Goal: Task Accomplishment & Management: Use online tool/utility

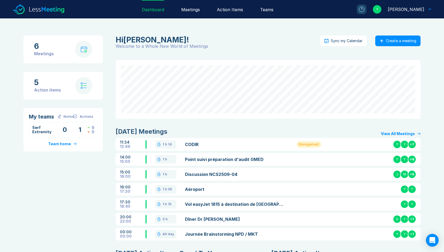
click at [191, 145] on link "CODIR" at bounding box center [234, 144] width 99 height 6
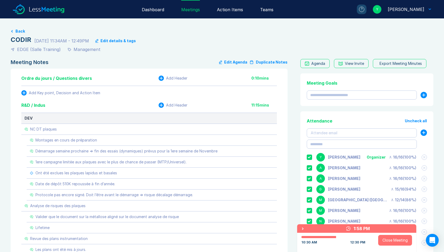
click at [232, 62] on button "Edit Agenda" at bounding box center [233, 62] width 28 height 6
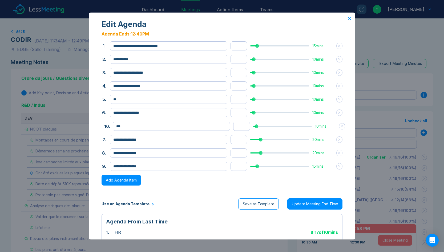
drag, startPoint x: 103, startPoint y: 169, endPoint x: 106, endPoint y: 131, distance: 38.5
click at [106, 129] on button "10 ." at bounding box center [106, 126] width 5 height 6
drag, startPoint x: 104, startPoint y: 169, endPoint x: 102, endPoint y: 141, distance: 27.8
click at [102, 141] on button "10 ." at bounding box center [102, 138] width 5 height 6
drag, startPoint x: 104, startPoint y: 99, endPoint x: 99, endPoint y: 56, distance: 43.8
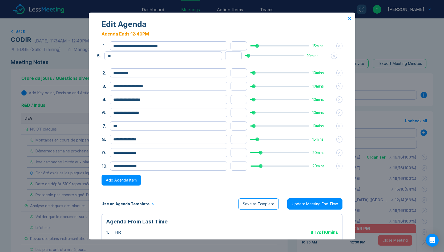
click at [99, 56] on button "5 ." at bounding box center [98, 56] width 5 height 6
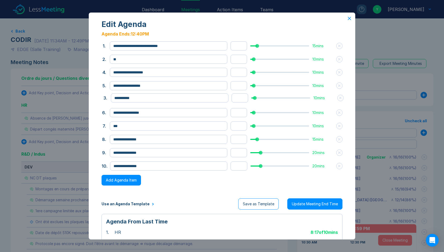
drag, startPoint x: 103, startPoint y: 72, endPoint x: 104, endPoint y: 98, distance: 25.3
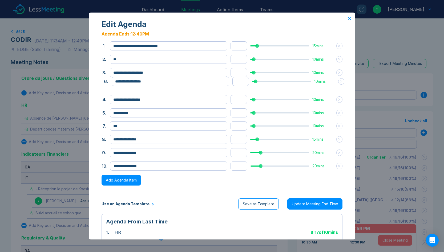
drag, startPoint x: 104, startPoint y: 115, endPoint x: 105, endPoint y: 87, distance: 28.3
click at [105, 85] on button "6 ." at bounding box center [105, 81] width 5 height 6
drag, startPoint x: 102, startPoint y: 126, endPoint x: 107, endPoint y: 97, distance: 29.6
click at [107, 97] on button "7 ." at bounding box center [108, 96] width 5 height 6
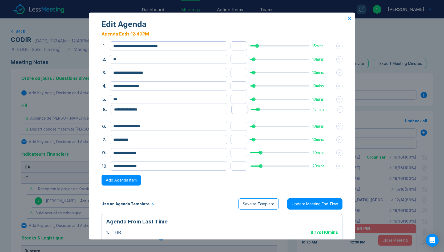
drag, startPoint x: 104, startPoint y: 142, endPoint x: 105, endPoint y: 112, distance: 29.9
click at [105, 112] on button "8 ." at bounding box center [104, 109] width 5 height 6
click at [348, 18] on icon at bounding box center [349, 18] width 3 height 3
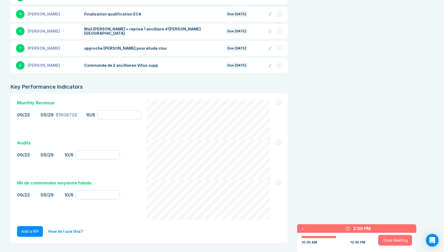
scroll to position [1685, 0]
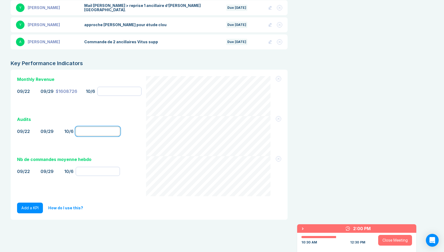
click at [84, 127] on input "number" at bounding box center [98, 131] width 44 height 9
type input "**"
click at [92, 135] on div "Audits 09/08 09/22 10/6" at bounding box center [80, 136] width 127 height 40
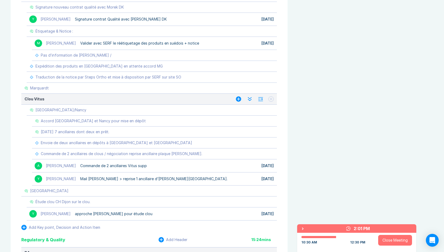
scroll to position [591, 0]
